Goal: Register for event/course

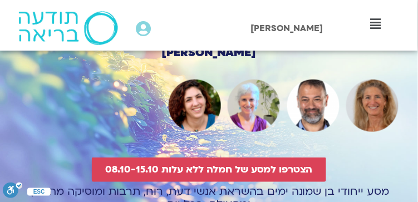
scroll to position [185, 0]
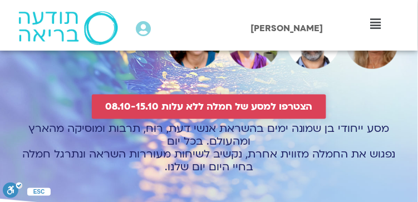
click at [188, 101] on span "הצטרפו למסע של חמלה ללא עלות 08.10-15.10" at bounding box center [208, 106] width 207 height 11
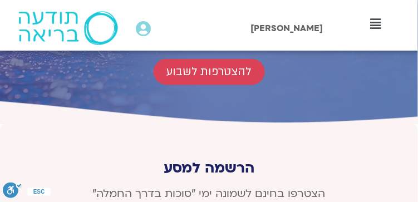
scroll to position [5074, 0]
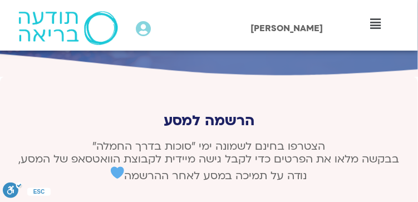
type input "[DEMOGRAPHIC_DATA]"
type input "[EMAIL_ADDRESS][DOMAIN_NAME]"
type input "0528871986"
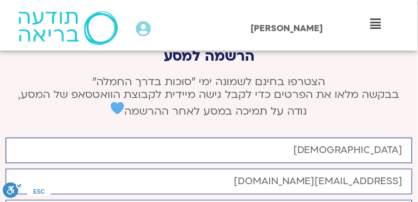
scroll to position [5185, 0]
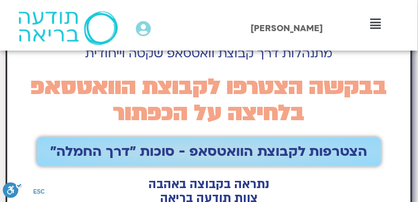
scroll to position [111, 0]
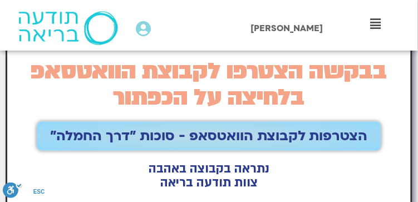
click at [210, 128] on span "הצטרפות לקבוצת הוואטסאפ - סוכות ״דרך החמלה״" at bounding box center [208, 136] width 317 height 16
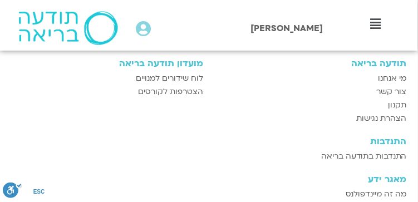
scroll to position [704, 0]
